Goal: Task Accomplishment & Management: Use online tool/utility

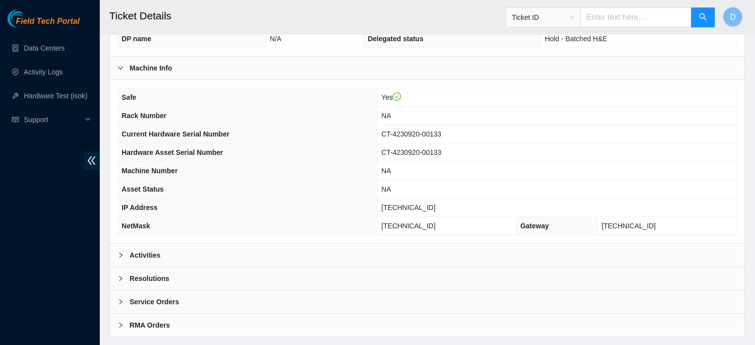
scroll to position [299, 0]
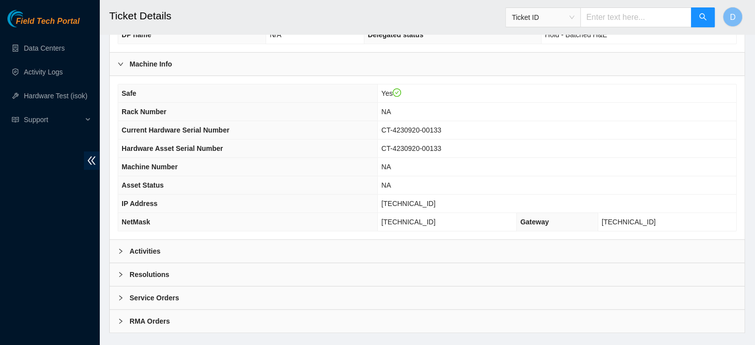
click at [216, 245] on div "Activities" at bounding box center [427, 251] width 635 height 23
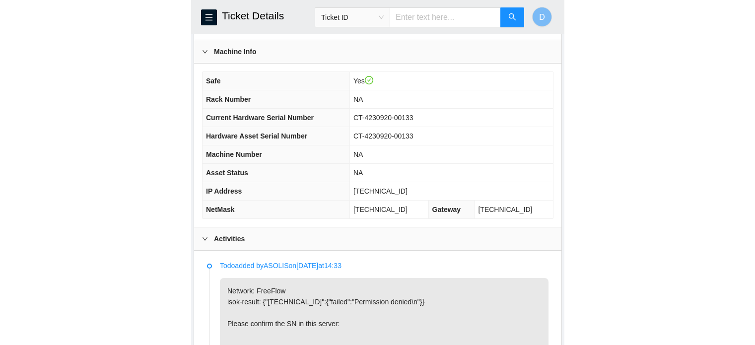
scroll to position [333, 0]
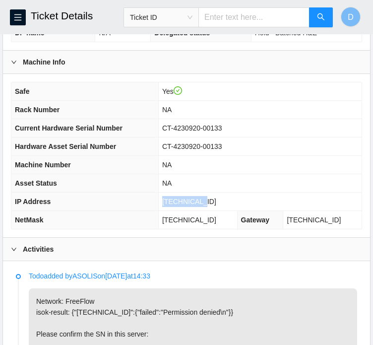
drag, startPoint x: 176, startPoint y: 211, endPoint x: 216, endPoint y: 208, distance: 40.3
click at [216, 208] on td "[TECHNICAL_ID]" at bounding box center [259, 202] width 203 height 18
copy span "[TECHNICAL_ID]"
drag, startPoint x: 177, startPoint y: 228, endPoint x: 226, endPoint y: 224, distance: 48.8
click at [216, 224] on span "[TECHNICAL_ID]" at bounding box center [189, 220] width 54 height 8
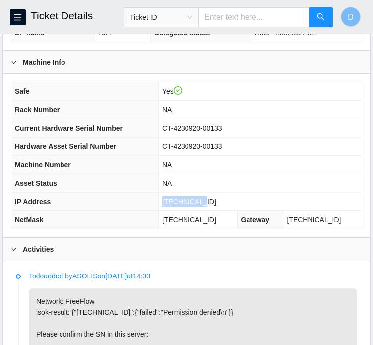
copy span "[TECHNICAL_ID]"
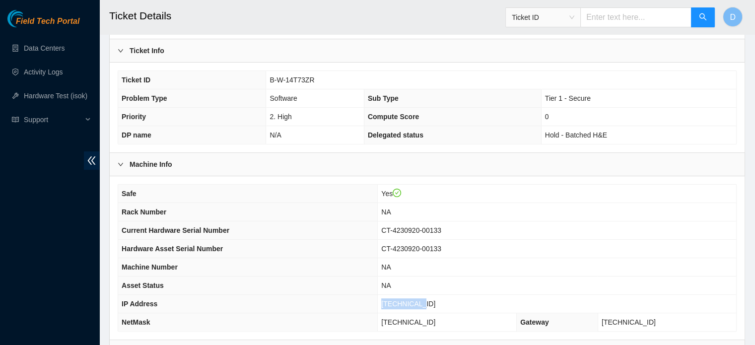
scroll to position [198, 0]
drag, startPoint x: 266, startPoint y: 82, endPoint x: 317, endPoint y: 83, distance: 50.6
click at [317, 83] on td "B-W-14T73ZR" at bounding box center [501, 80] width 470 height 18
copy span "B-W-14T73ZR"
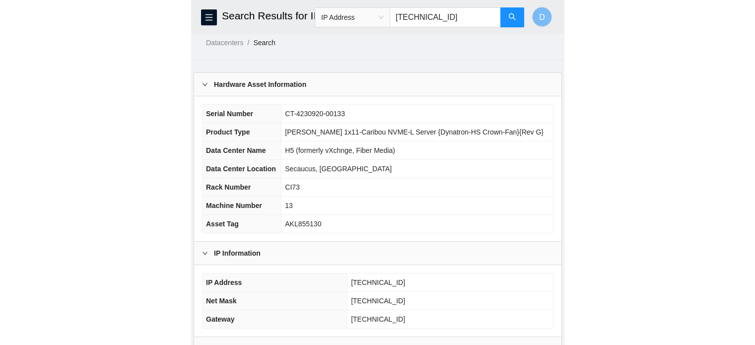
scroll to position [8, 0]
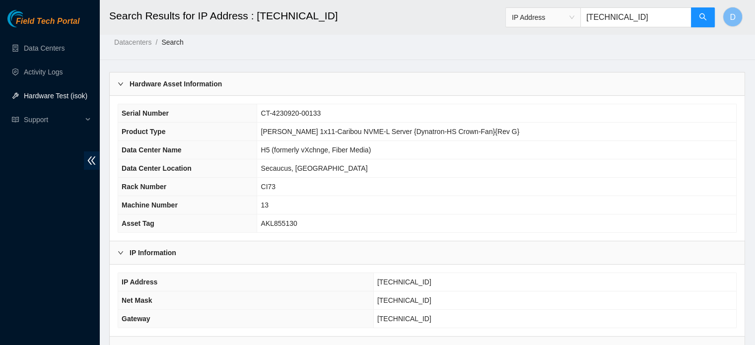
click at [53, 92] on link "Hardware Test (isok)" at bounding box center [56, 96] width 64 height 8
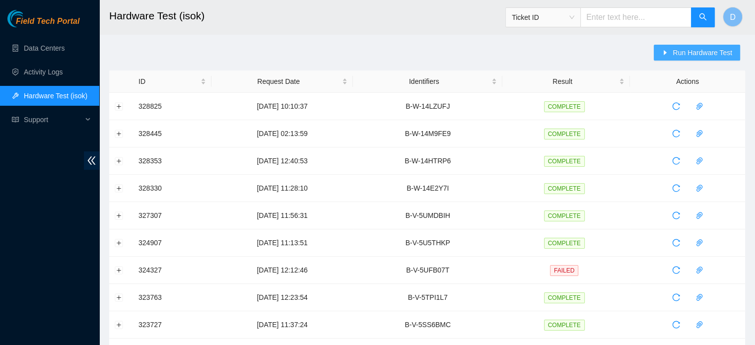
click at [666, 50] on icon "caret-right" at bounding box center [664, 52] width 7 height 7
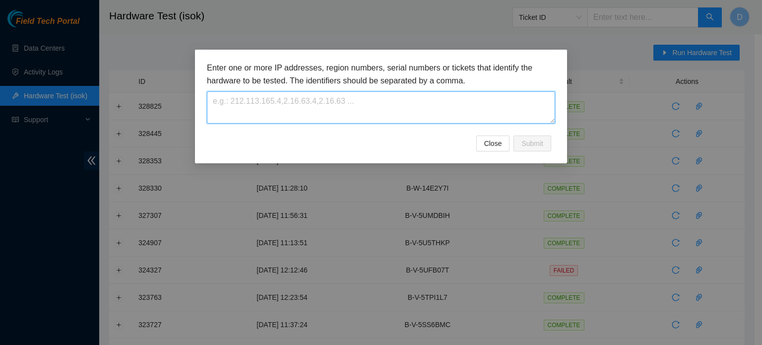
click at [405, 110] on textarea at bounding box center [381, 107] width 348 height 32
paste textarea "B-W-14T73ZR"
type textarea "B-W-14T73ZR"
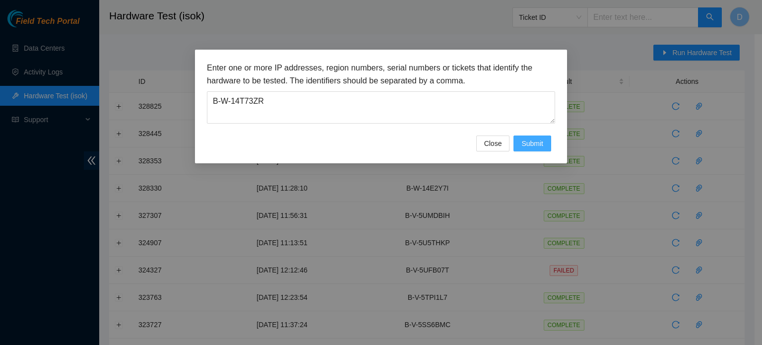
click at [531, 140] on span "Submit" at bounding box center [533, 143] width 22 height 11
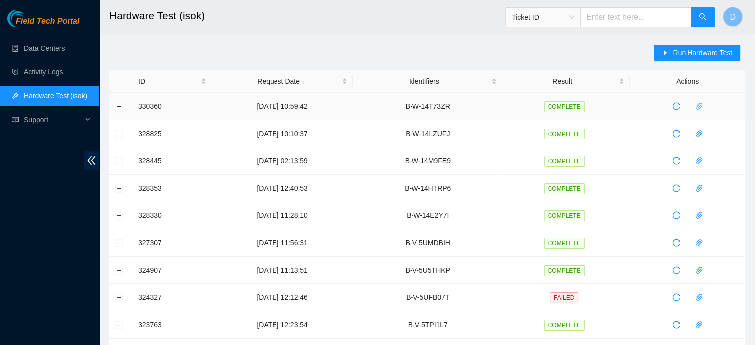
drag, startPoint x: 731, startPoint y: 95, endPoint x: 693, endPoint y: 102, distance: 38.8
click at [731, 95] on td at bounding box center [687, 106] width 115 height 27
click at [697, 105] on icon "paper-clip" at bounding box center [699, 106] width 8 height 8
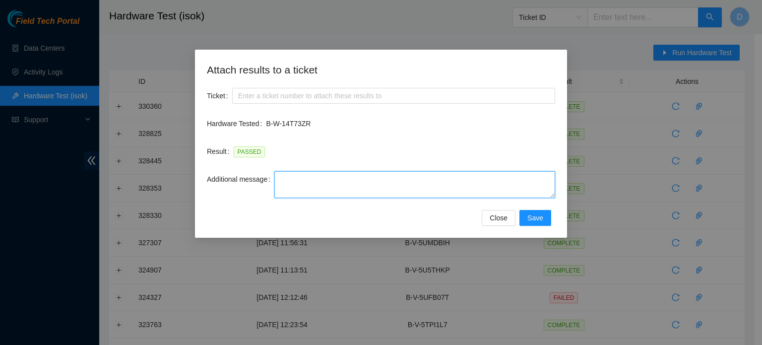
click at [311, 179] on textarea "Additional message" at bounding box center [414, 184] width 281 height 27
paste textarea "-Safely powered down machine -Power on/rebooted machine -Rescued server with ve…"
type textarea "-Safely powered down machine -Power on/rebooted machine -Rescued server with ve…"
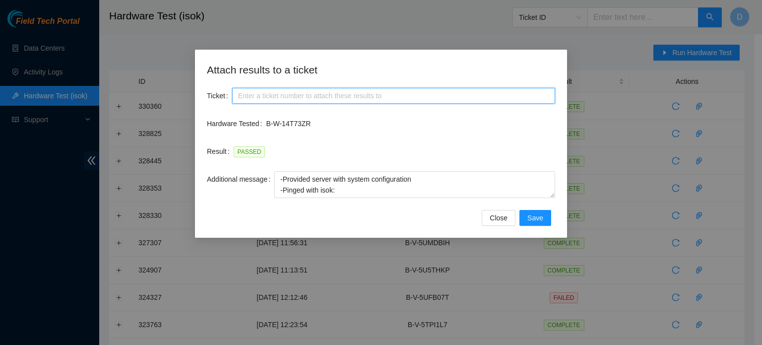
click at [309, 95] on input "Ticket" at bounding box center [393, 96] width 323 height 16
paste input "B-W-14T73ZR"
type input "B-W-14T73ZR"
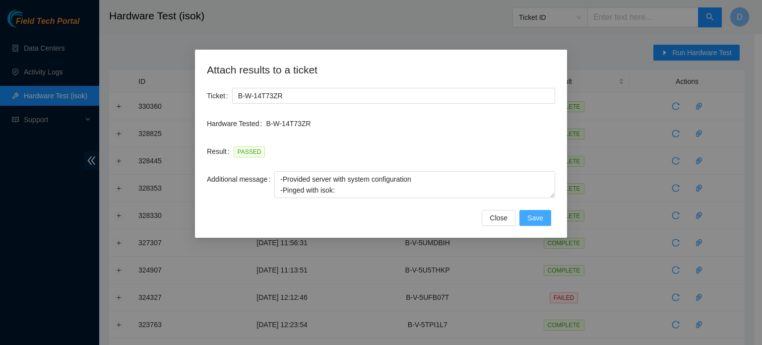
click at [541, 220] on span "Save" at bounding box center [535, 217] width 16 height 11
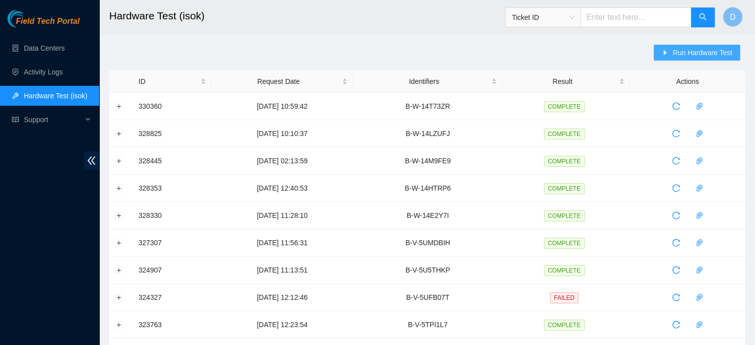
click at [696, 60] on button "Run Hardware Test" at bounding box center [697, 53] width 86 height 16
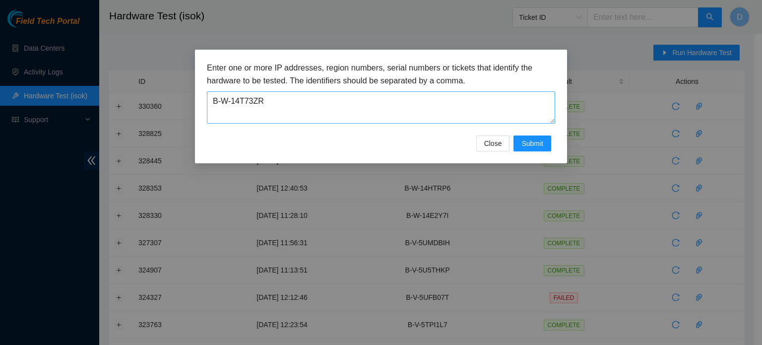
drag, startPoint x: 361, startPoint y: 132, endPoint x: 358, endPoint y: 115, distance: 18.2
click at [363, 123] on div "Enter one or more IP addresses, region numbers, serial numbers or tickets that …" at bounding box center [381, 99] width 348 height 74
drag, startPoint x: 347, startPoint y: 110, endPoint x: 5, endPoint y: 116, distance: 341.9
click at [48, 117] on div "Enter one or more IP addresses, region numbers, serial numbers or tickets that …" at bounding box center [381, 172] width 762 height 345
paste textarea "B-W-14ZOHFJ"
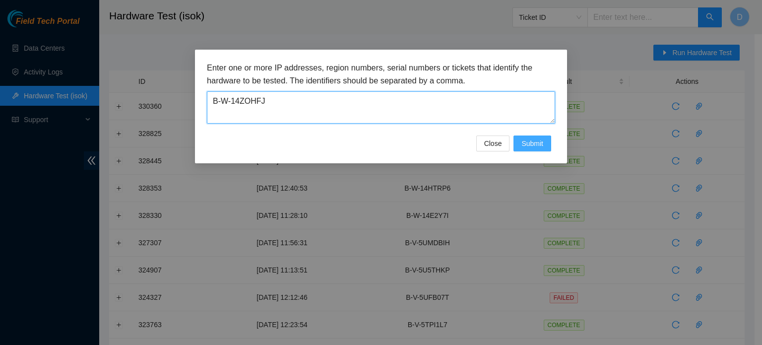
type textarea "B-W-14ZOHFJ"
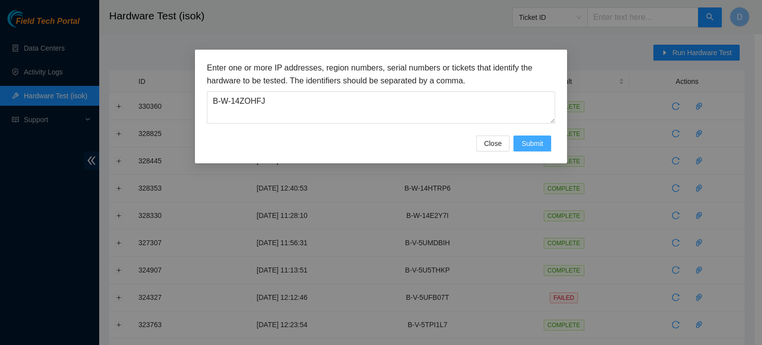
click at [534, 141] on span "Submit" at bounding box center [533, 143] width 22 height 11
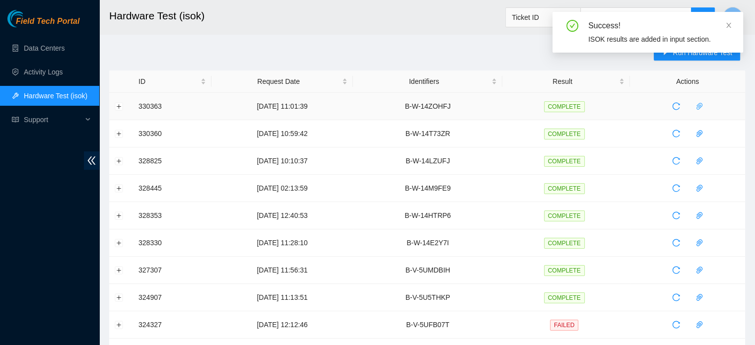
click at [695, 106] on icon "paper-clip" at bounding box center [699, 106] width 8 height 8
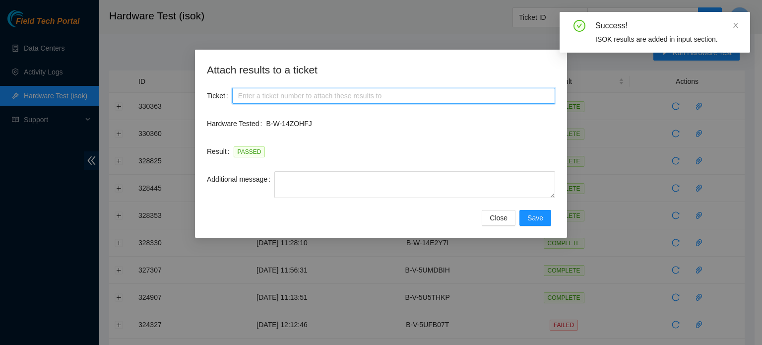
click at [276, 97] on input "Ticket" at bounding box center [393, 96] width 323 height 16
paste input "B-W-14ZOHFJ"
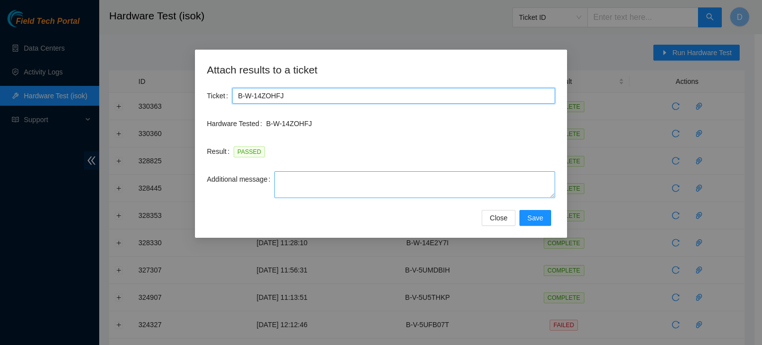
type input "B-W-14ZOHFJ"
click at [285, 194] on textarea "Additional message" at bounding box center [414, 184] width 281 height 27
paste textarea "-Safely powered down machine -Power on/rebooted machine -Rescued server with ve…"
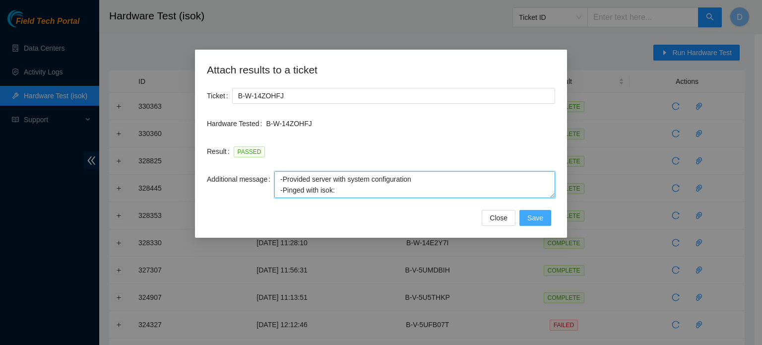
type textarea "-Safely powered down machine -Power on/rebooted machine -Rescued server with ve…"
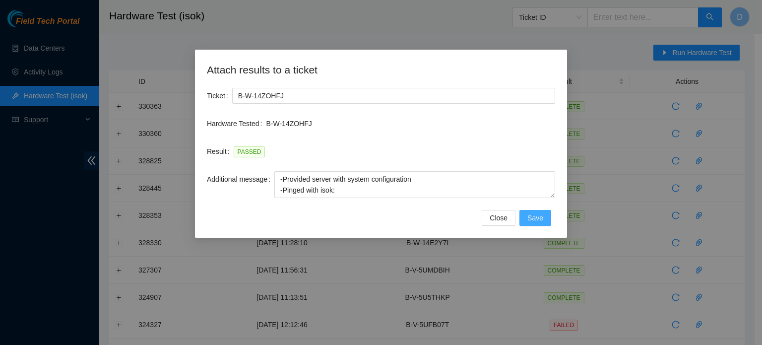
click at [538, 218] on span "Save" at bounding box center [535, 217] width 16 height 11
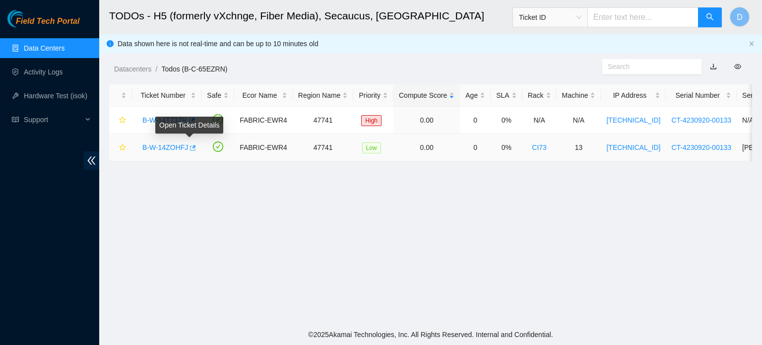
click at [190, 147] on icon "button" at bounding box center [192, 147] width 7 height 7
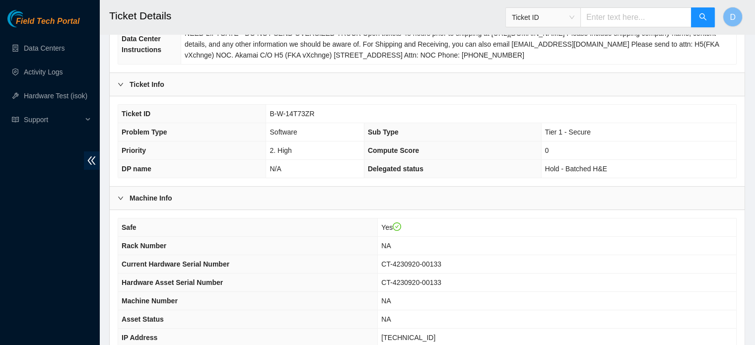
scroll to position [314, 0]
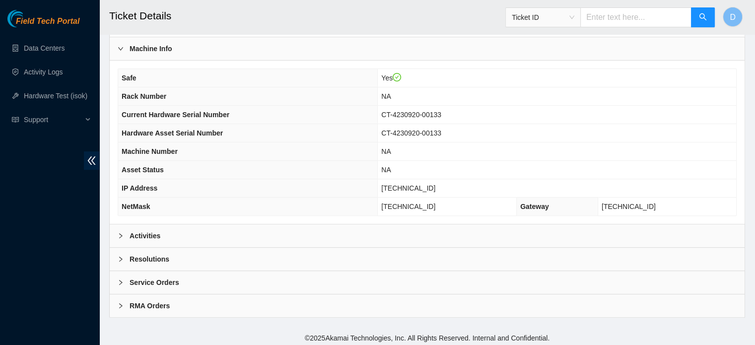
click at [148, 249] on div "Resolutions" at bounding box center [427, 259] width 635 height 23
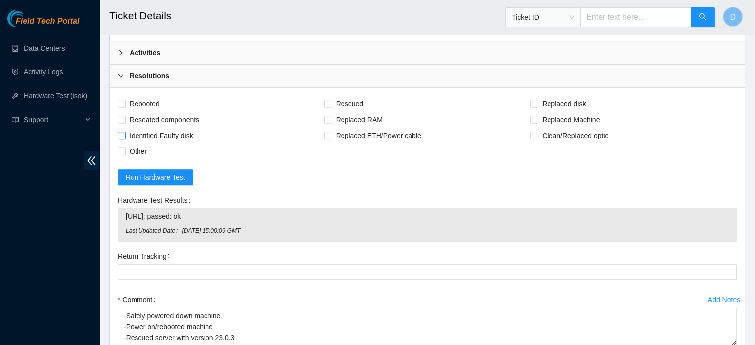
scroll to position [413, 0]
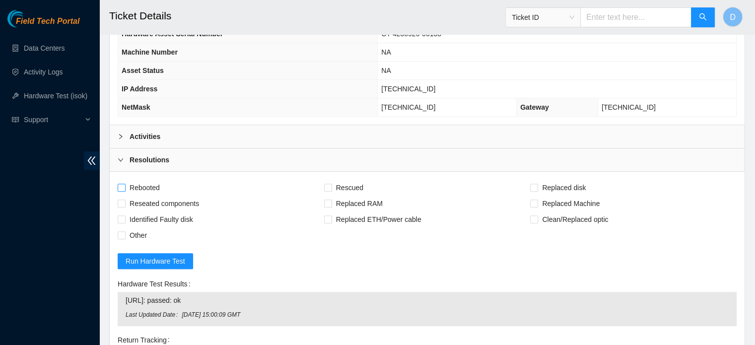
click at [142, 184] on span "Rebooted" at bounding box center [145, 188] width 38 height 16
click at [125, 184] on input "Rebooted" at bounding box center [121, 187] width 7 height 7
checkbox input "true"
click at [329, 184] on input "Rescued" at bounding box center [327, 187] width 7 height 7
checkbox input "true"
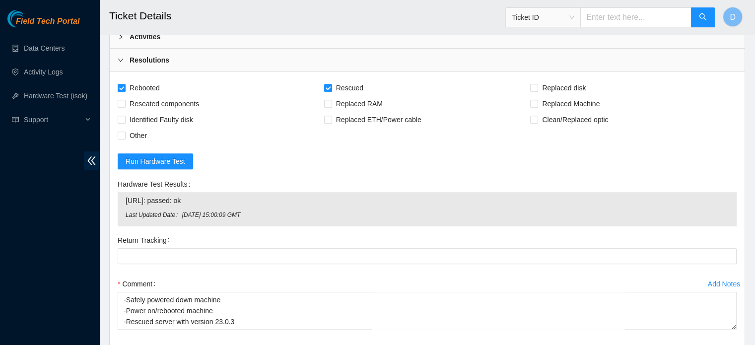
scroll to position [612, 0]
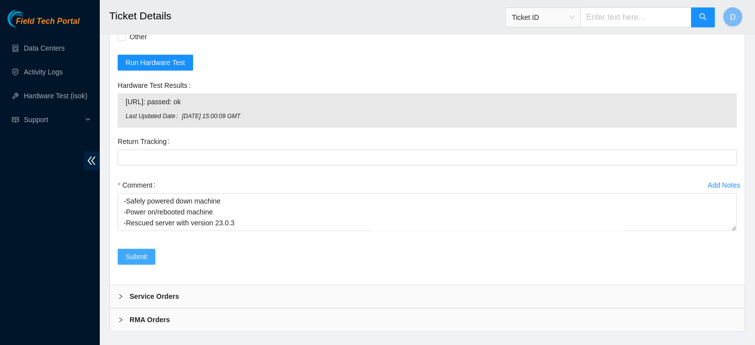
click at [138, 251] on span "Submit" at bounding box center [137, 256] width 22 height 11
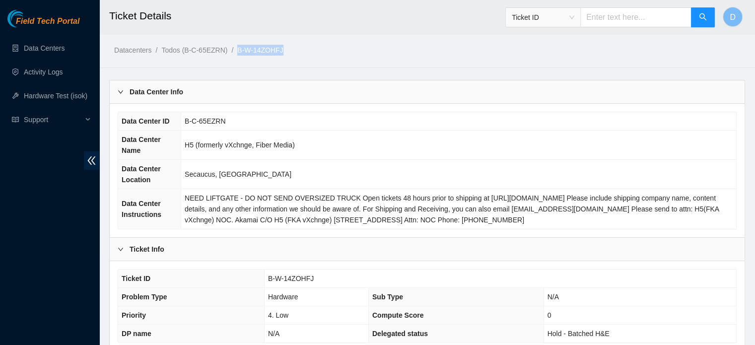
drag, startPoint x: 236, startPoint y: 49, endPoint x: 288, endPoint y: 47, distance: 51.6
click at [288, 47] on ol "Datacenters / Todos (B-C-65EZRN) / B-W-14ZOHFJ /" at bounding box center [352, 50] width 477 height 11
copy ol "B-W-14ZOHFJ"
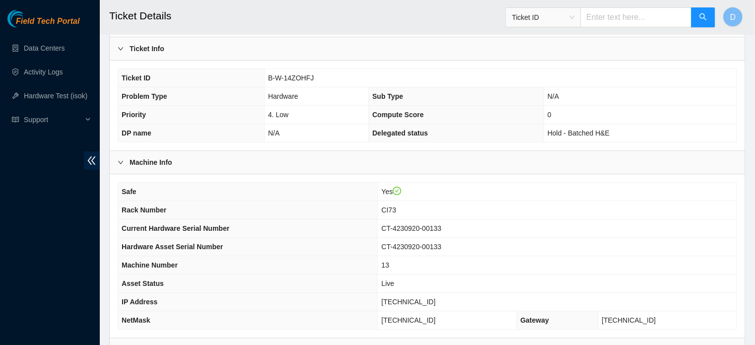
scroll to position [314, 0]
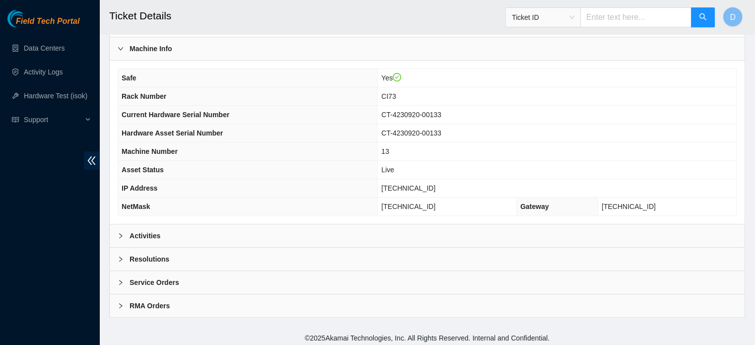
drag, startPoint x: 149, startPoint y: 259, endPoint x: 160, endPoint y: 252, distance: 13.6
click at [148, 259] on b "Resolutions" at bounding box center [150, 259] width 40 height 11
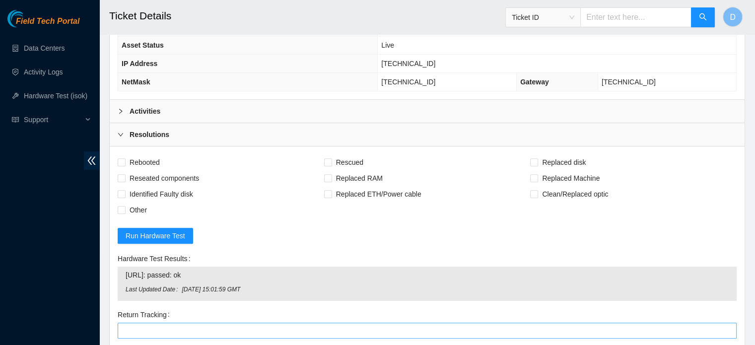
scroll to position [562, 0]
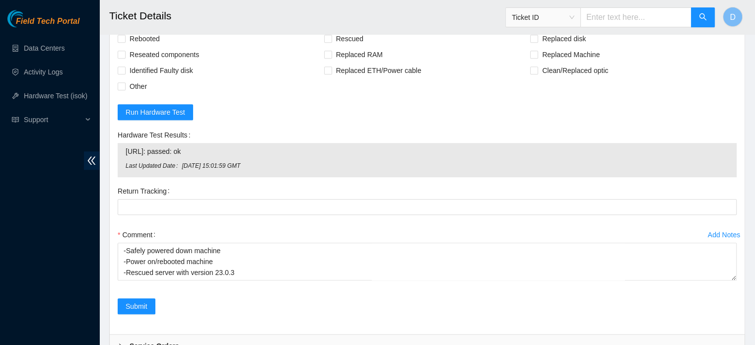
click at [147, 33] on header "Ticket Details Ticket ID D" at bounding box center [476, 17] width 755 height 34
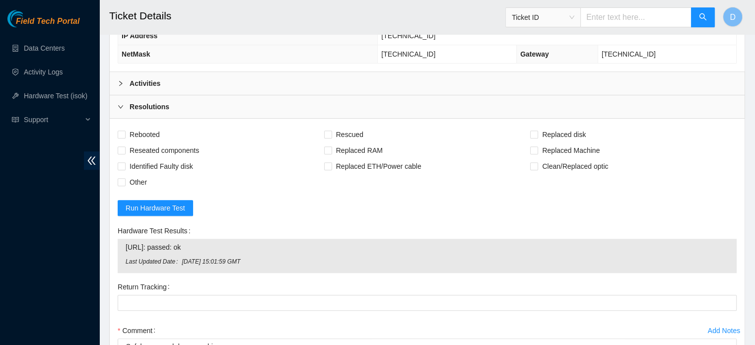
scroll to position [463, 0]
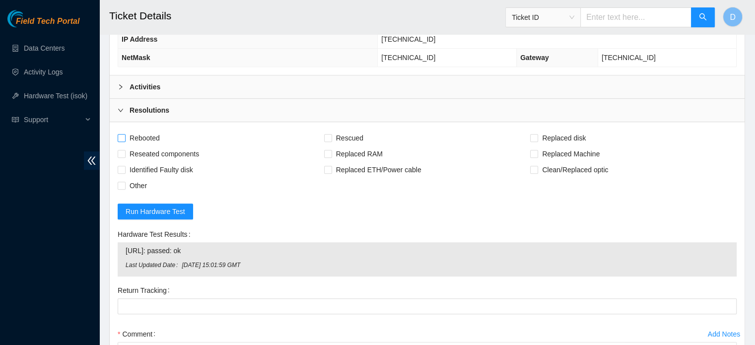
click at [145, 131] on span "Rebooted" at bounding box center [145, 138] width 38 height 16
click at [125, 134] on input "Rebooted" at bounding box center [121, 137] width 7 height 7
checkbox input "true"
click at [366, 135] on div "Rescued" at bounding box center [427, 138] width 206 height 16
click at [347, 134] on span "Rescued" at bounding box center [349, 138] width 35 height 16
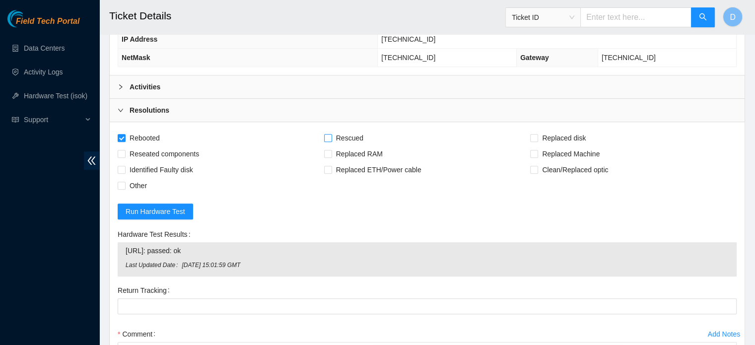
click at [331, 134] on input "Rescued" at bounding box center [327, 137] width 7 height 7
checkbox input "true"
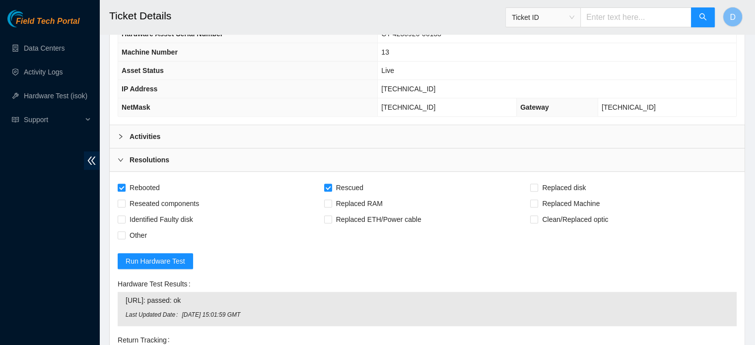
scroll to position [612, 0]
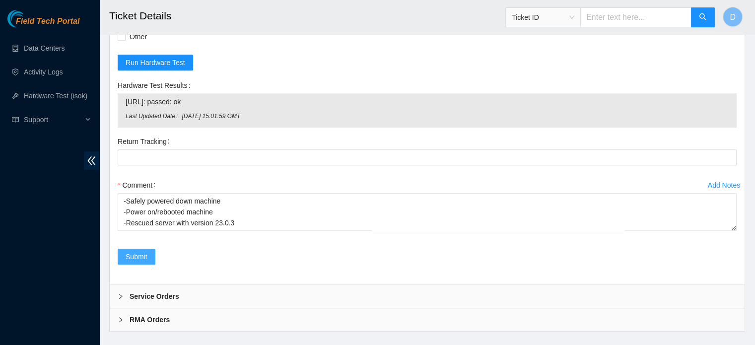
click at [132, 252] on span "Submit" at bounding box center [137, 256] width 22 height 11
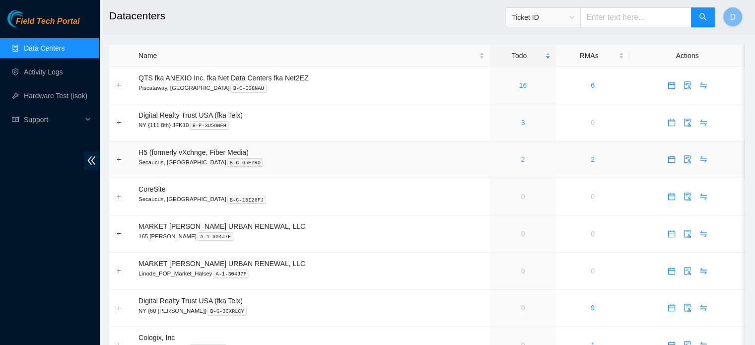
click at [522, 158] on link "2" at bounding box center [523, 159] width 4 height 8
